Goal: Information Seeking & Learning: Learn about a topic

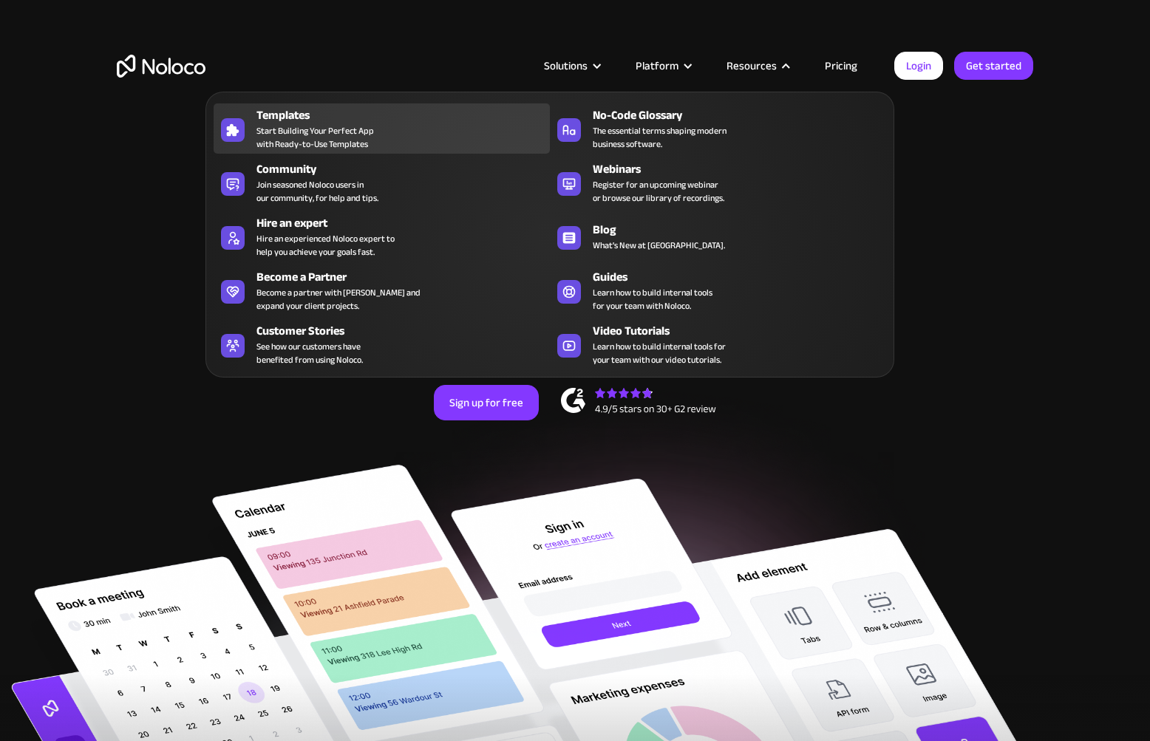
click at [372, 134] on span "Start Building Your Perfect App with Ready-to-Use Templates" at bounding box center [314, 137] width 117 height 27
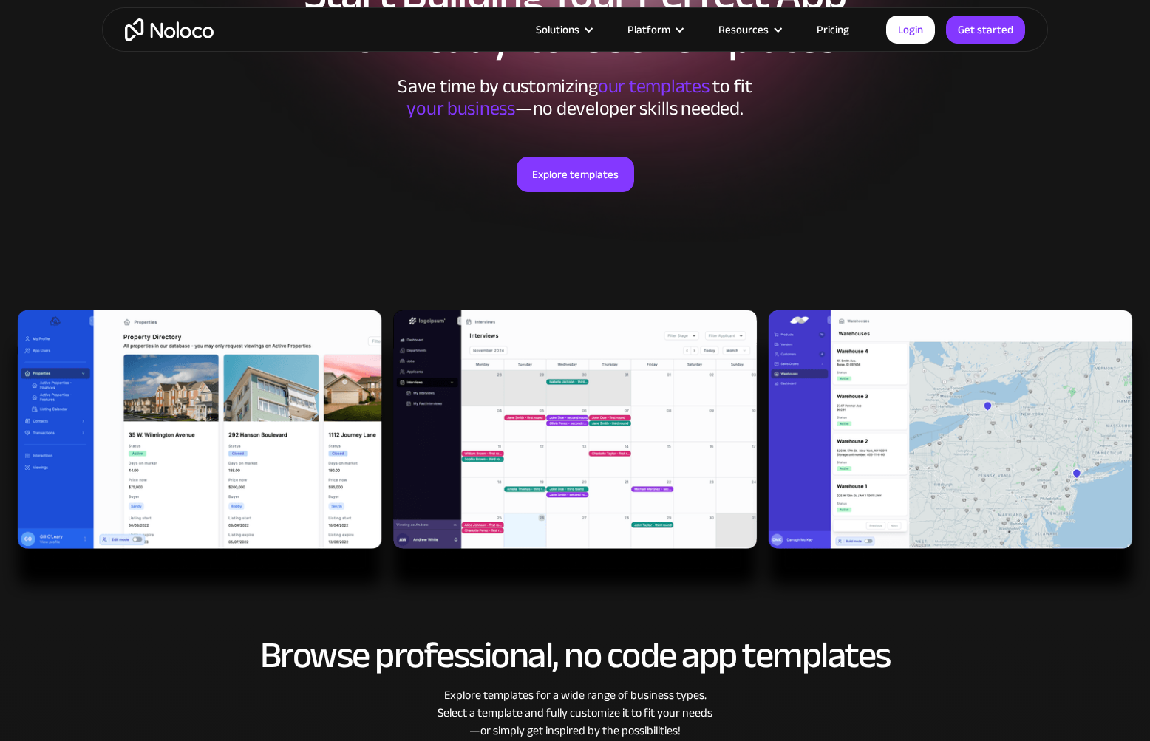
scroll to position [477, 0]
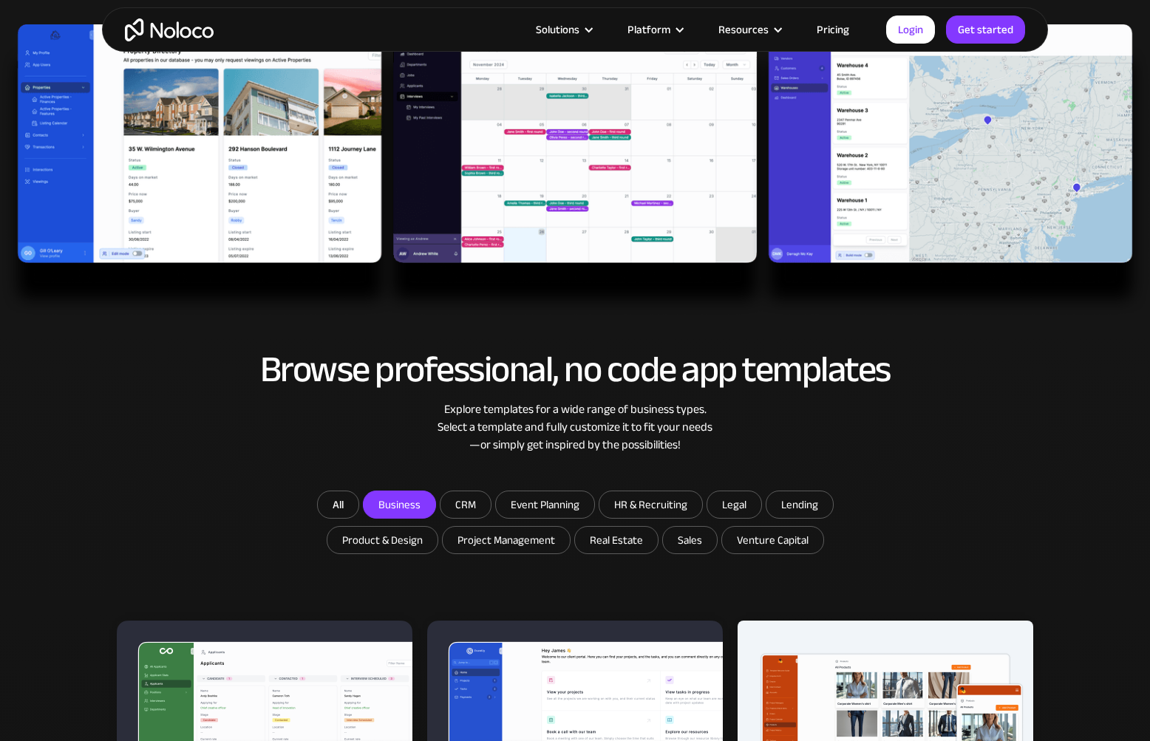
click at [397, 508] on input "Business" at bounding box center [399, 504] width 72 height 27
checkbox input "true"
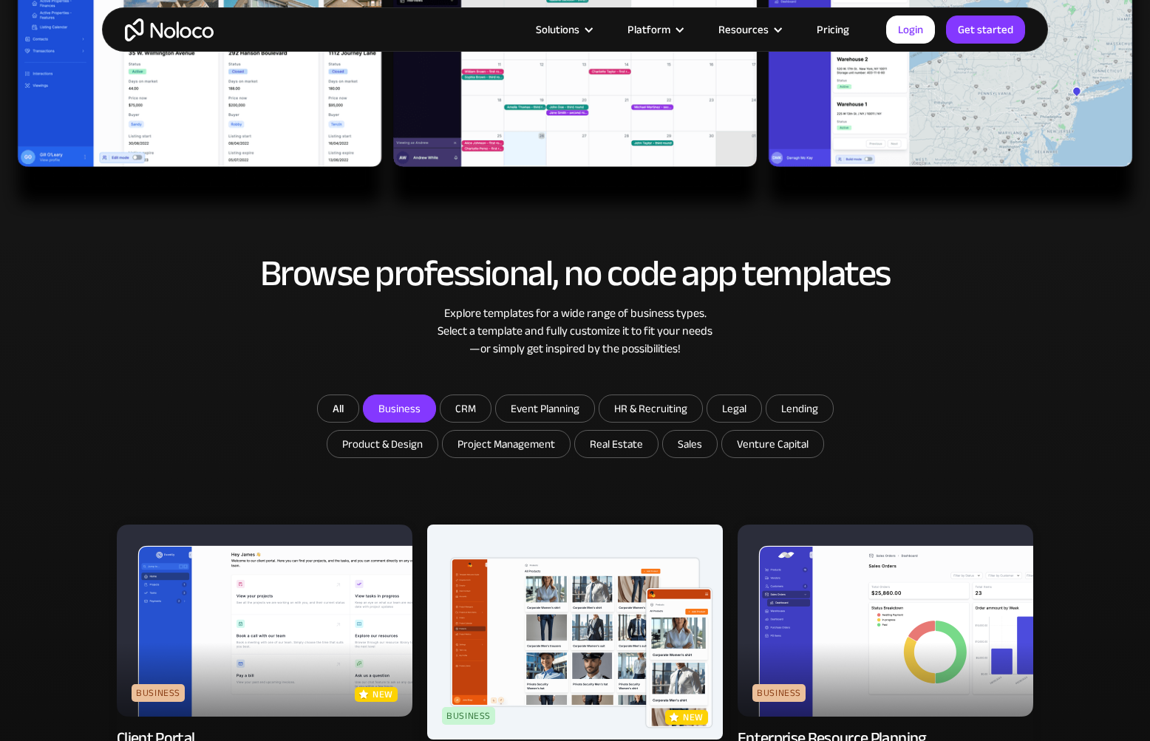
scroll to position [631, 0]
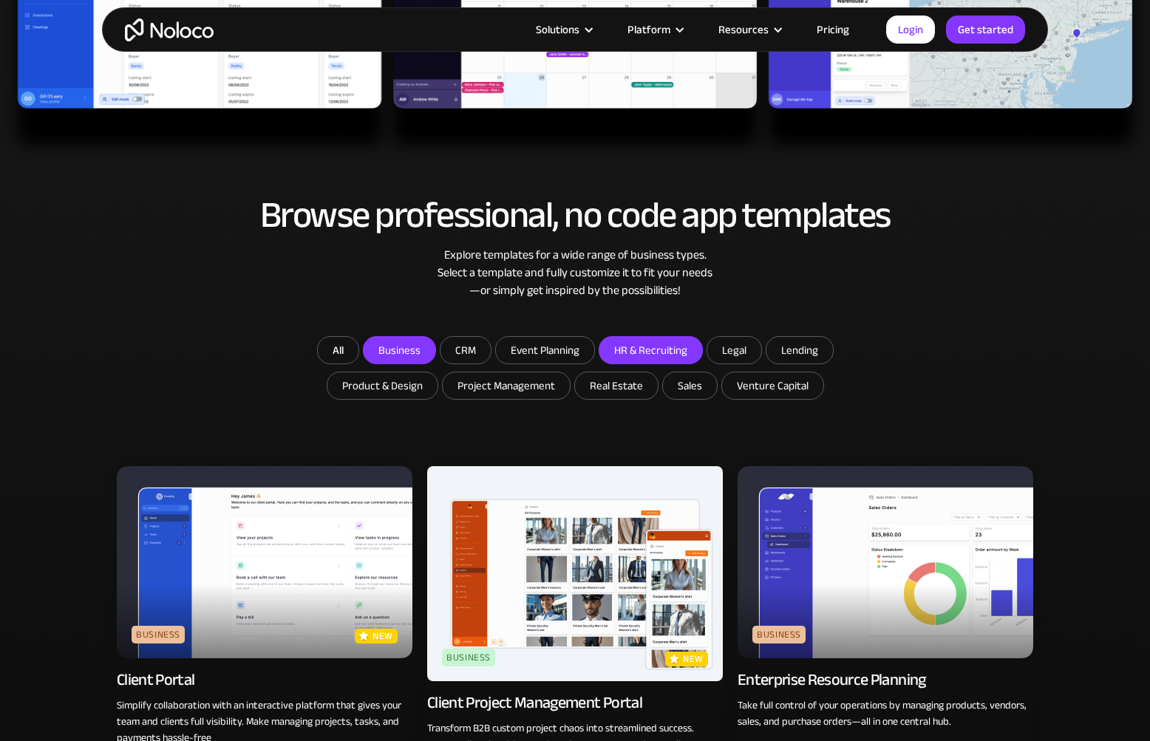
click at [435, 350] on input "HR & Recruiting" at bounding box center [399, 350] width 72 height 27
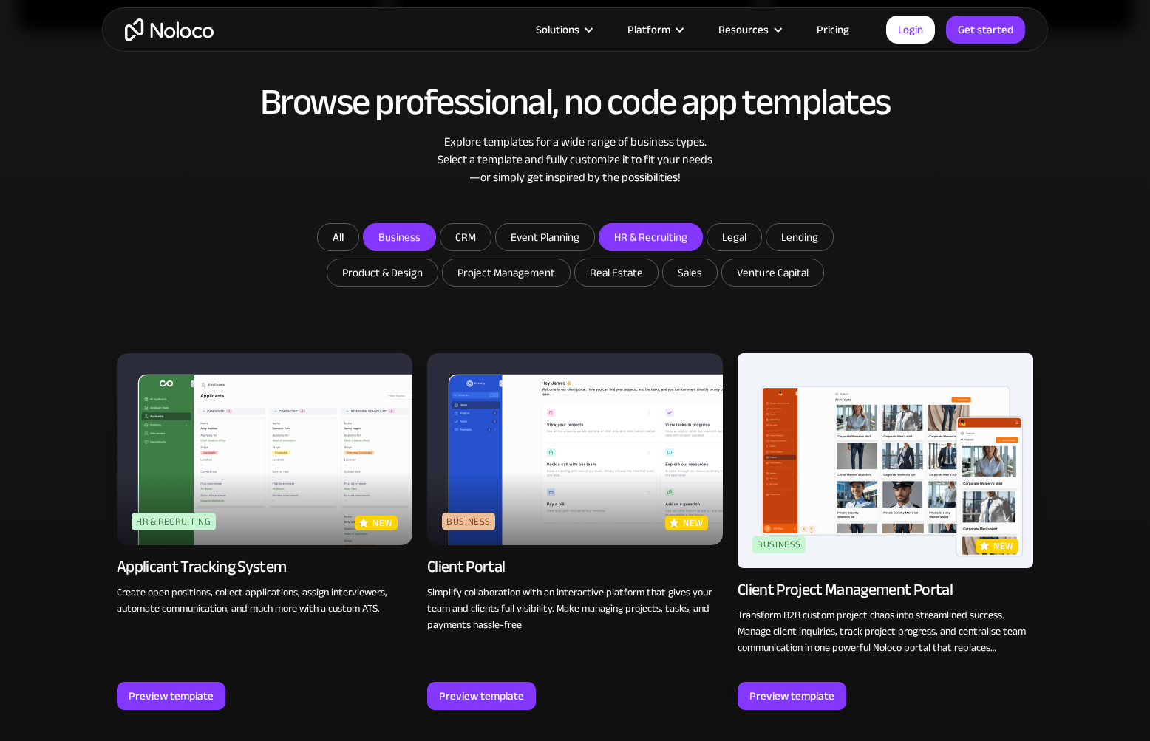
scroll to position [745, 0]
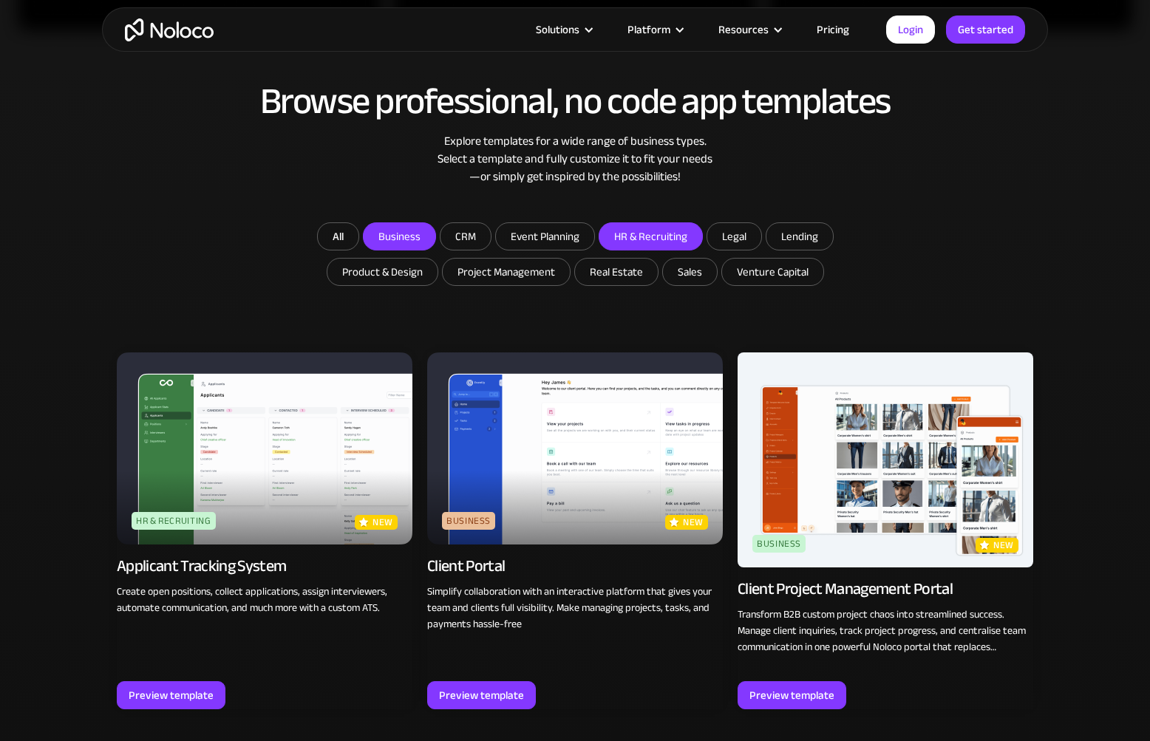
click at [435, 228] on input "HR & Recruiting" at bounding box center [399, 236] width 72 height 27
checkbox input "false"
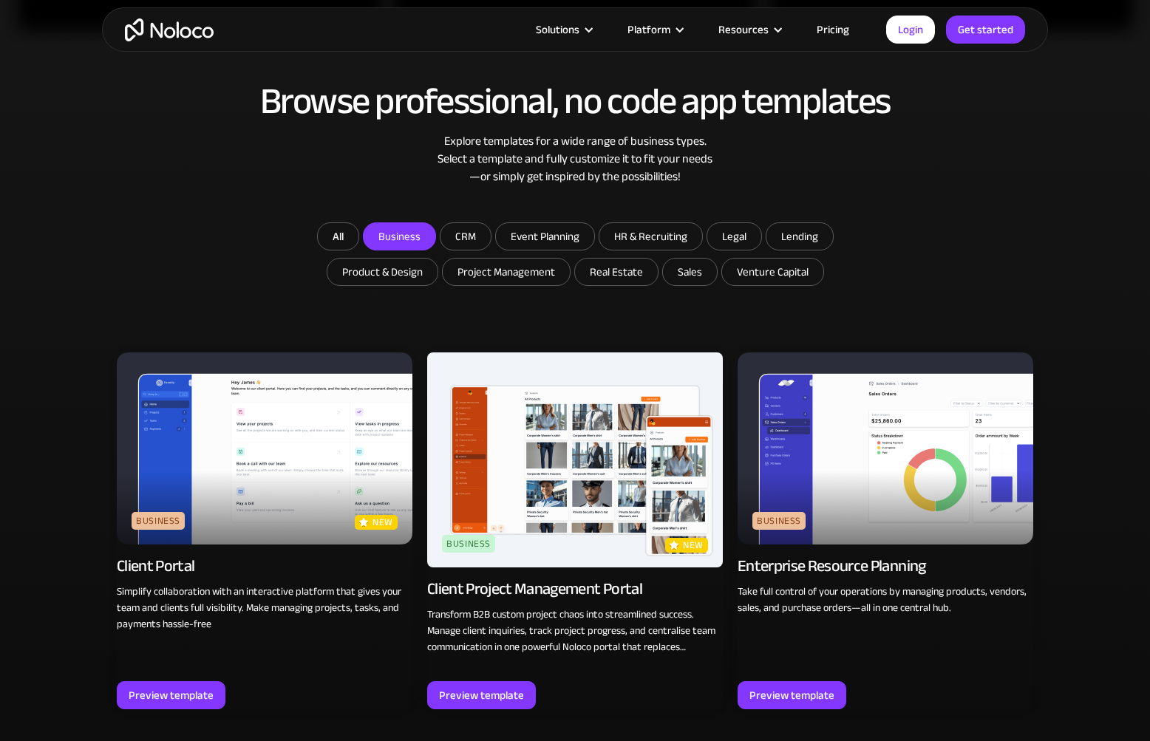
click at [389, 243] on input "Business" at bounding box center [399, 236] width 72 height 27
checkbox input "false"
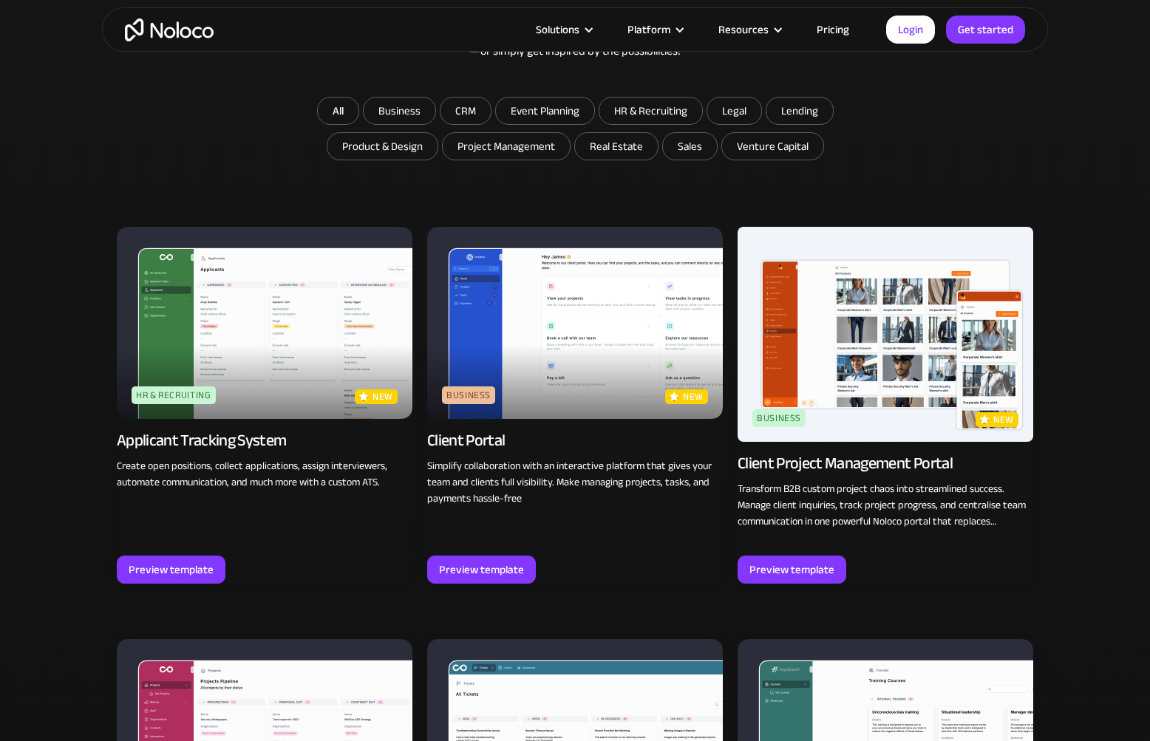
scroll to position [1034, 0]
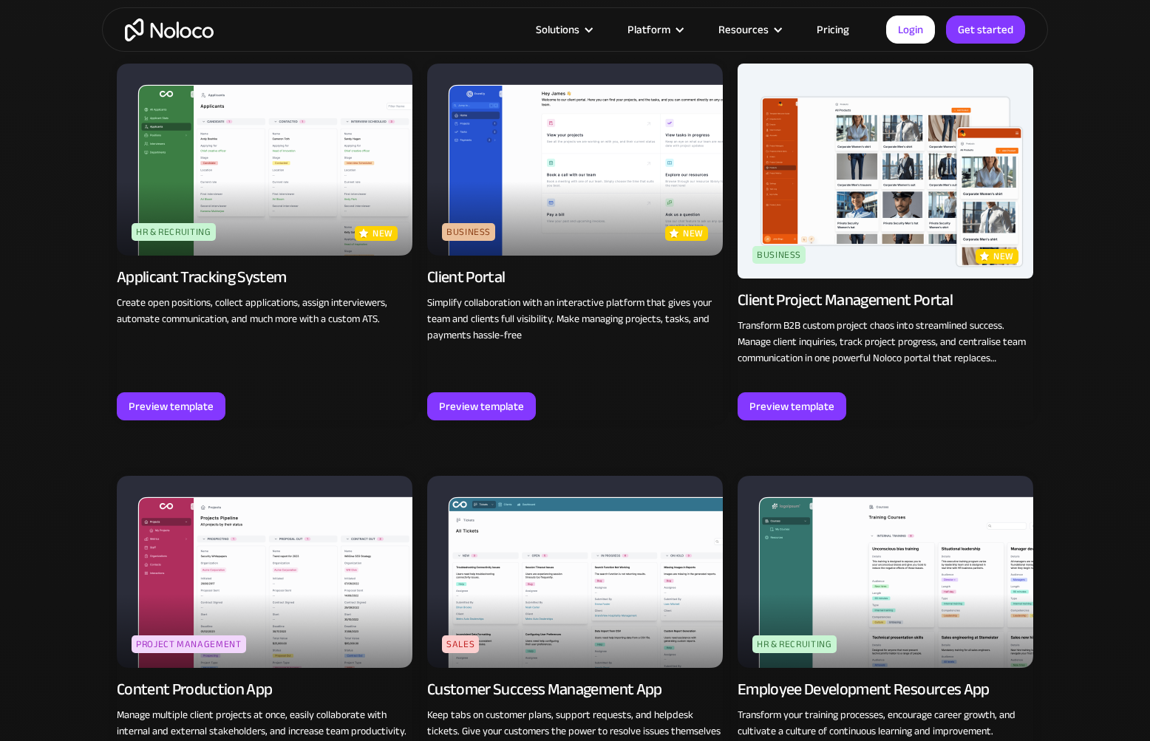
click at [230, 284] on div "Applicant Tracking System" at bounding box center [202, 277] width 170 height 21
